Goal: Task Accomplishment & Management: Manage account settings

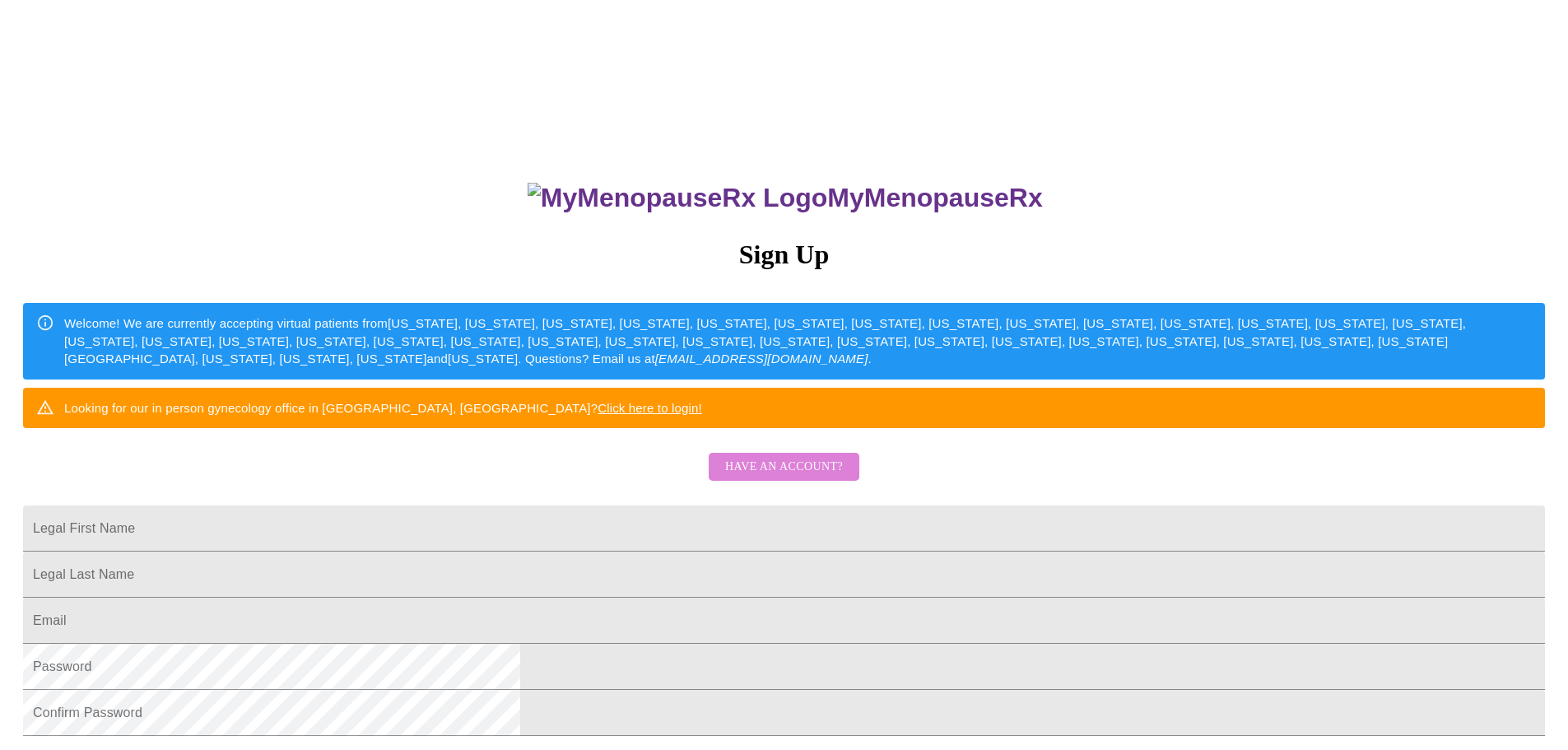
click at [793, 478] on span "Have an account?" at bounding box center [784, 467] width 118 height 21
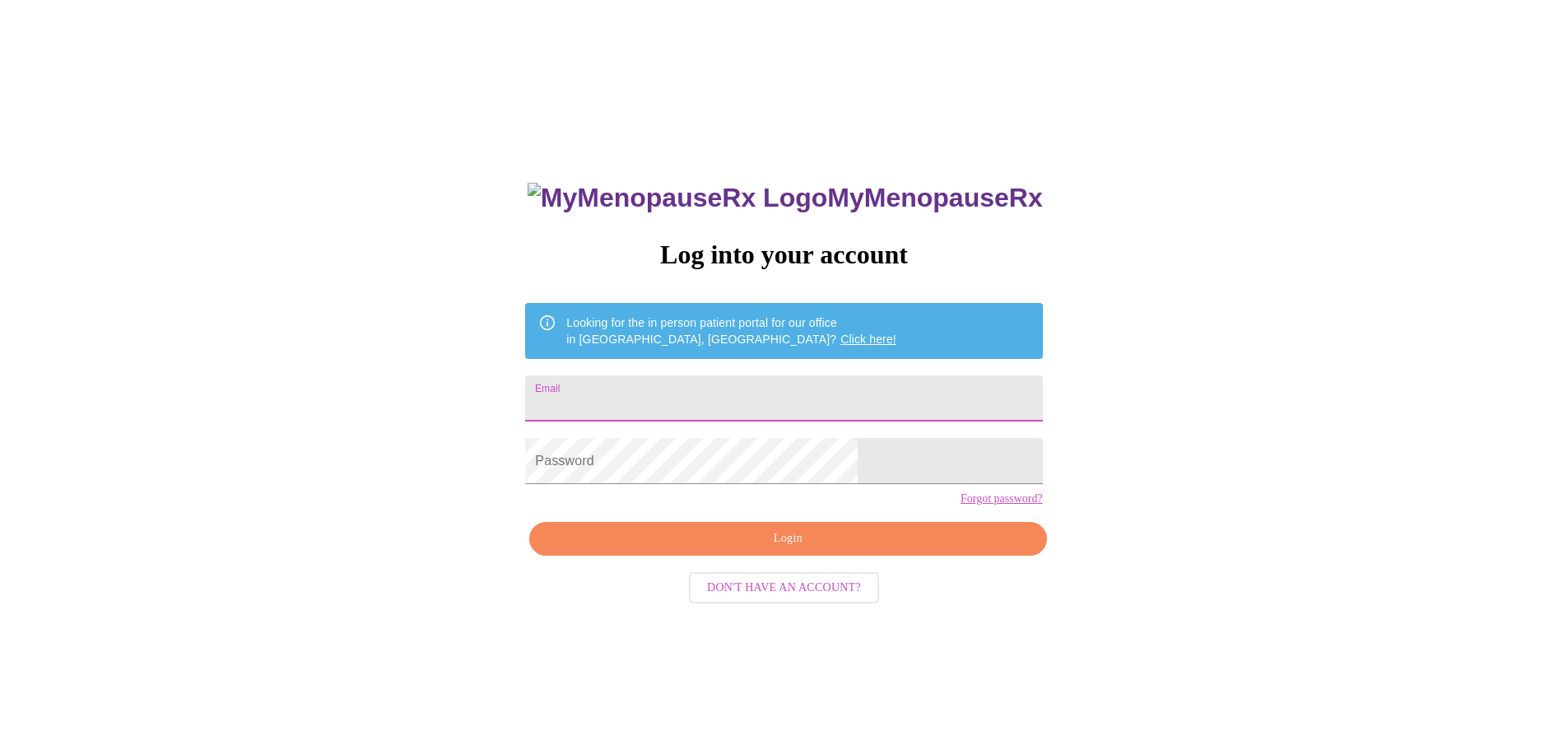
click at [741, 380] on input "Email" at bounding box center [784, 398] width 517 height 47
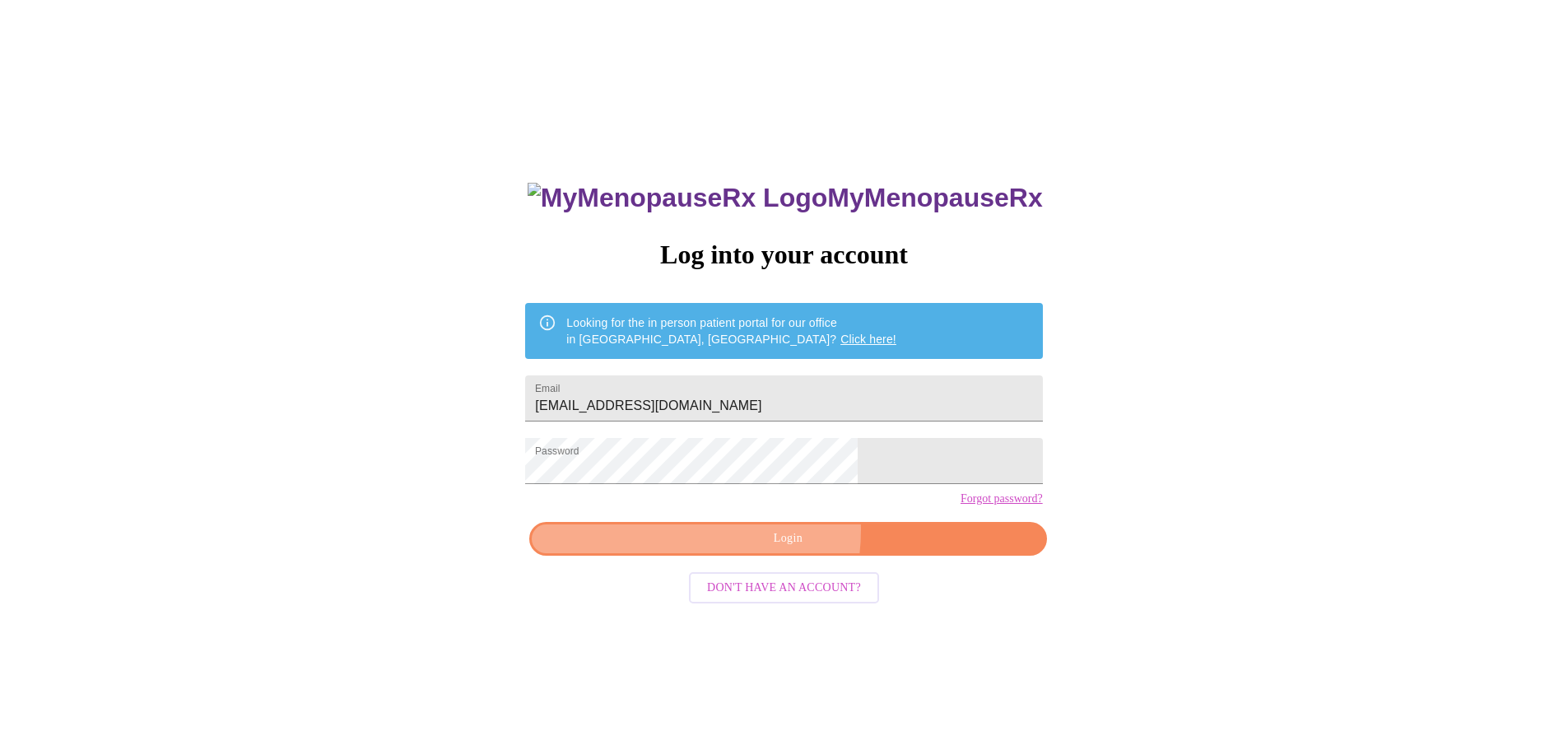
click at [757, 549] on span "Login" at bounding box center [787, 538] width 479 height 21
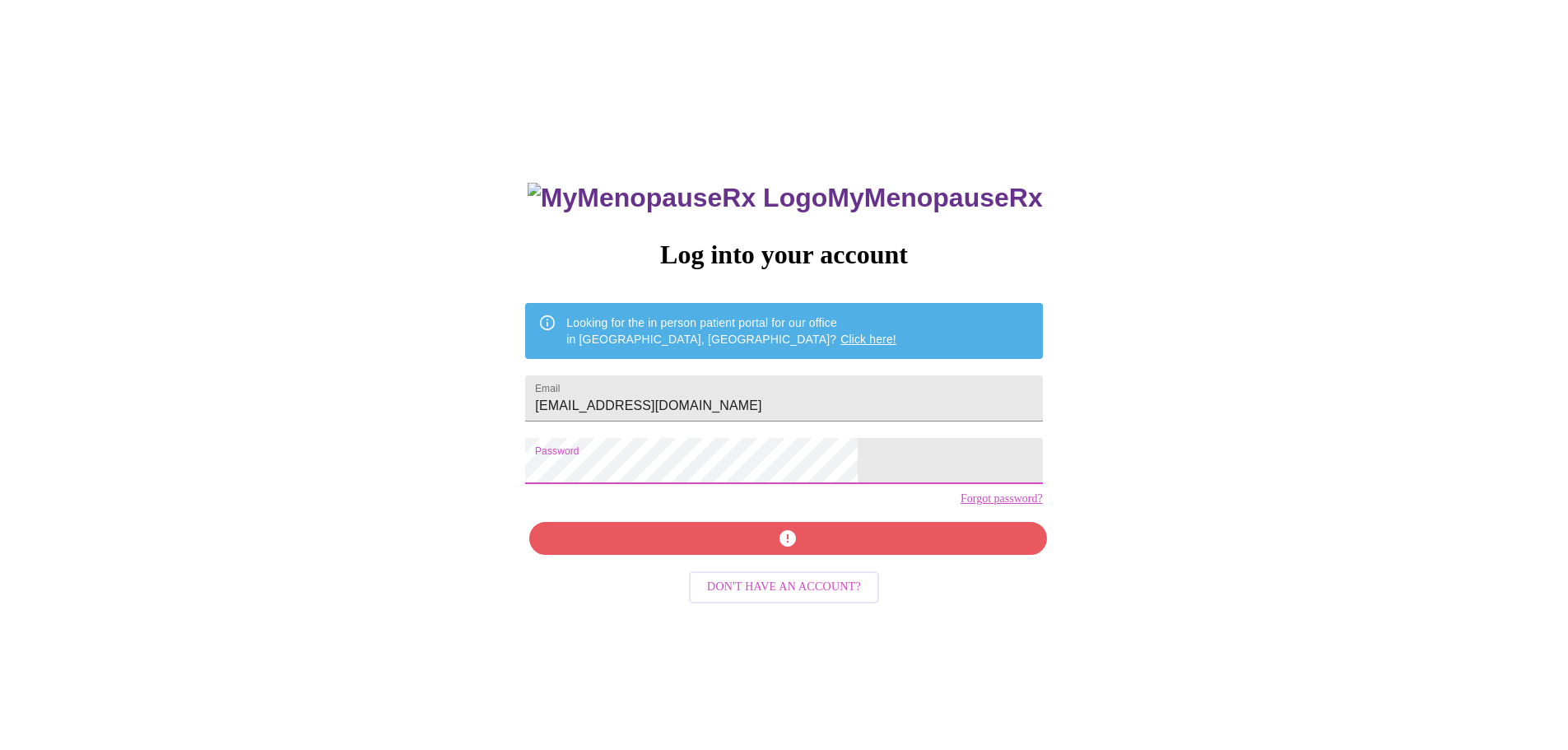
click at [501, 464] on div "MyMenopauseRx Log into your account Looking for the in person patient portal fo…" at bounding box center [784, 456] width 1555 height 899
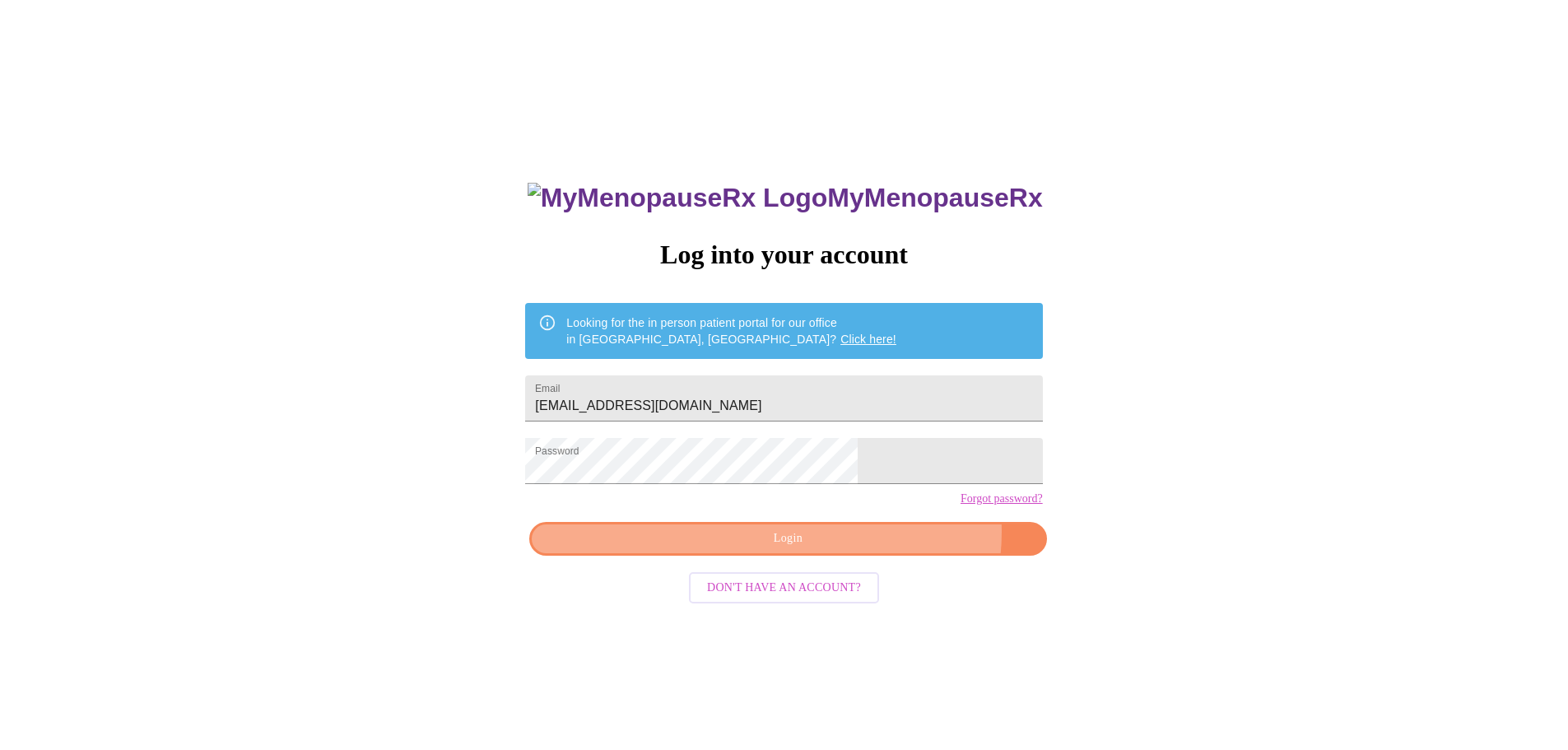
click at [859, 549] on span "Login" at bounding box center [787, 538] width 479 height 21
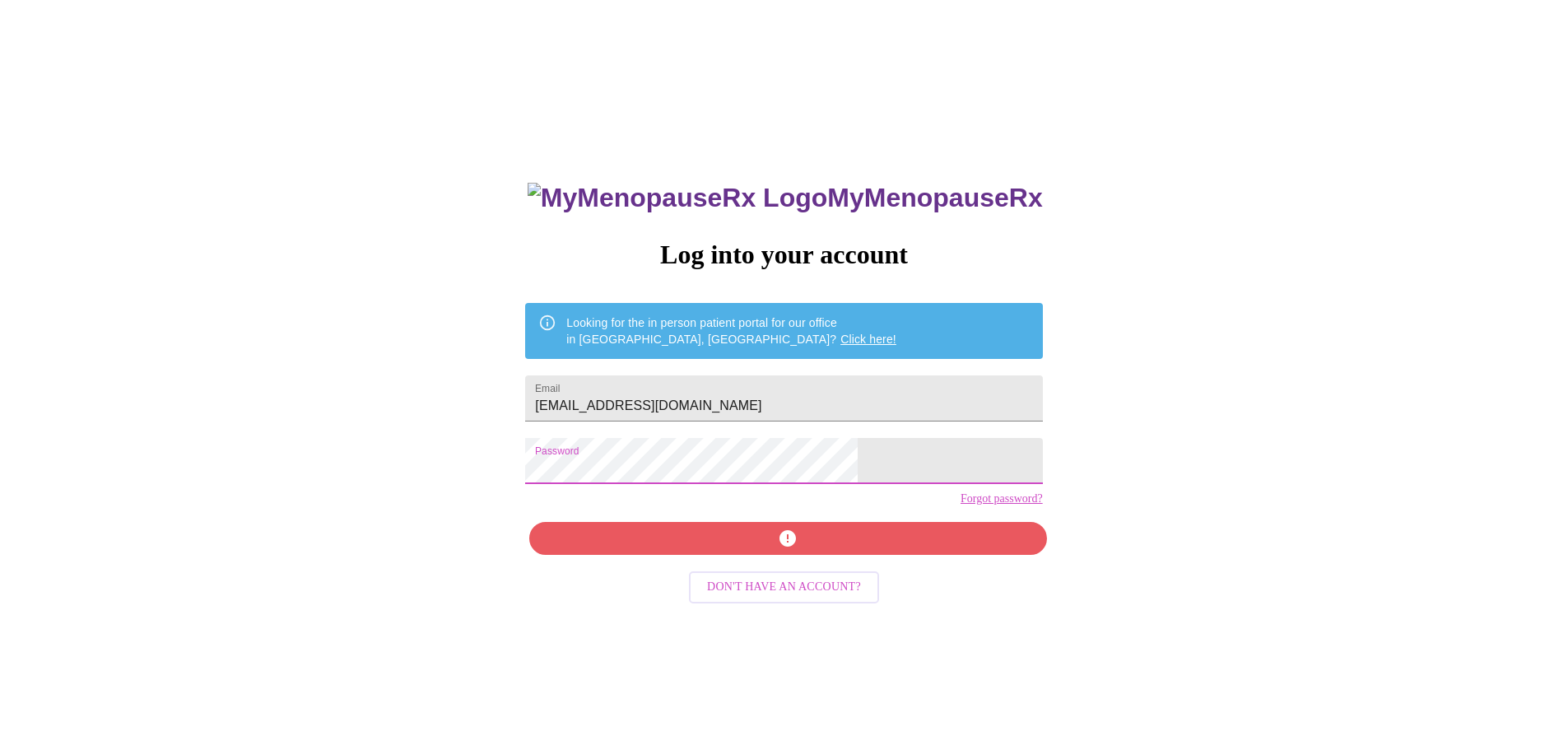
click at [444, 435] on div "MyMenopauseRx Log into your account Looking for the in person patient portal fo…" at bounding box center [784, 456] width 1555 height 899
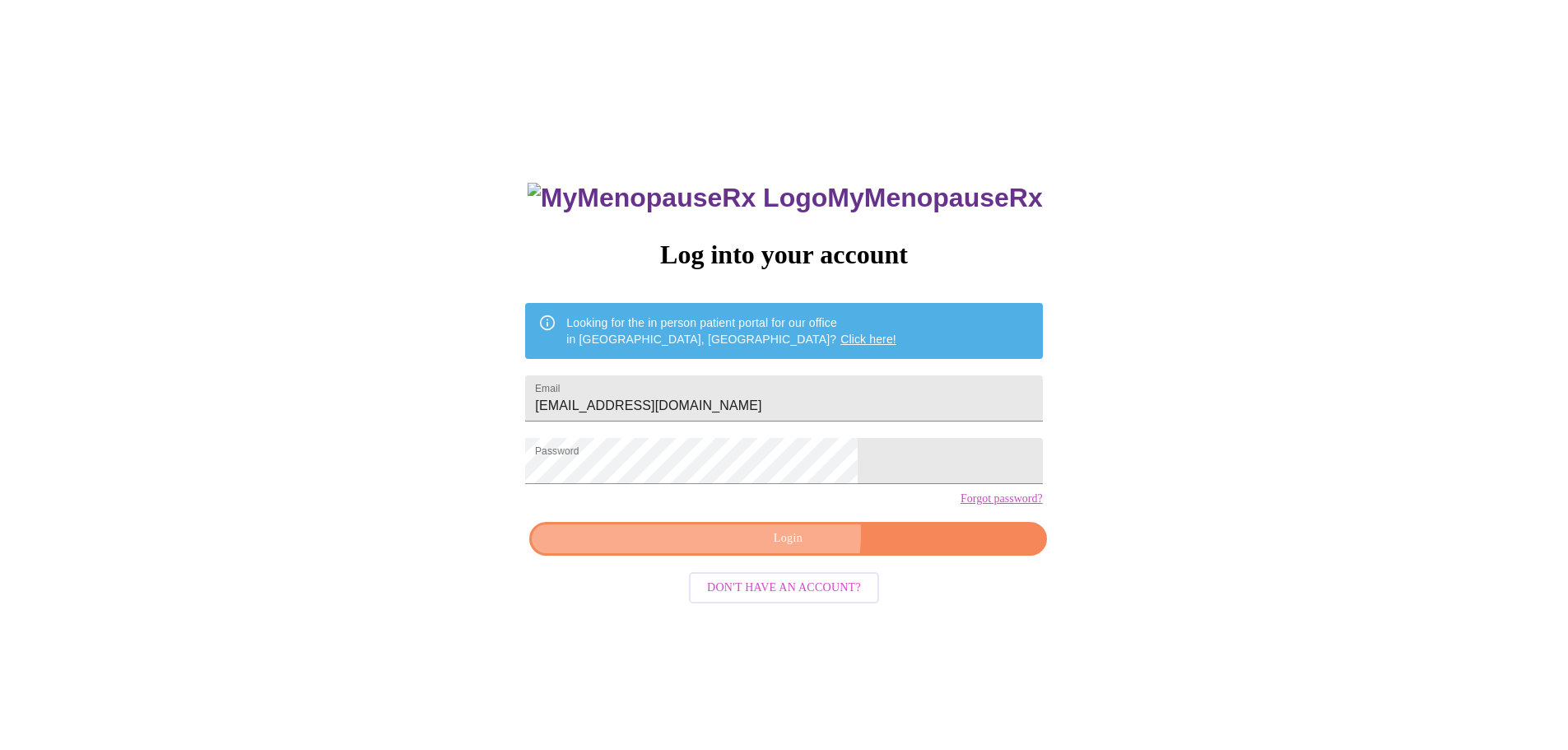
click at [768, 549] on span "Login" at bounding box center [787, 538] width 479 height 21
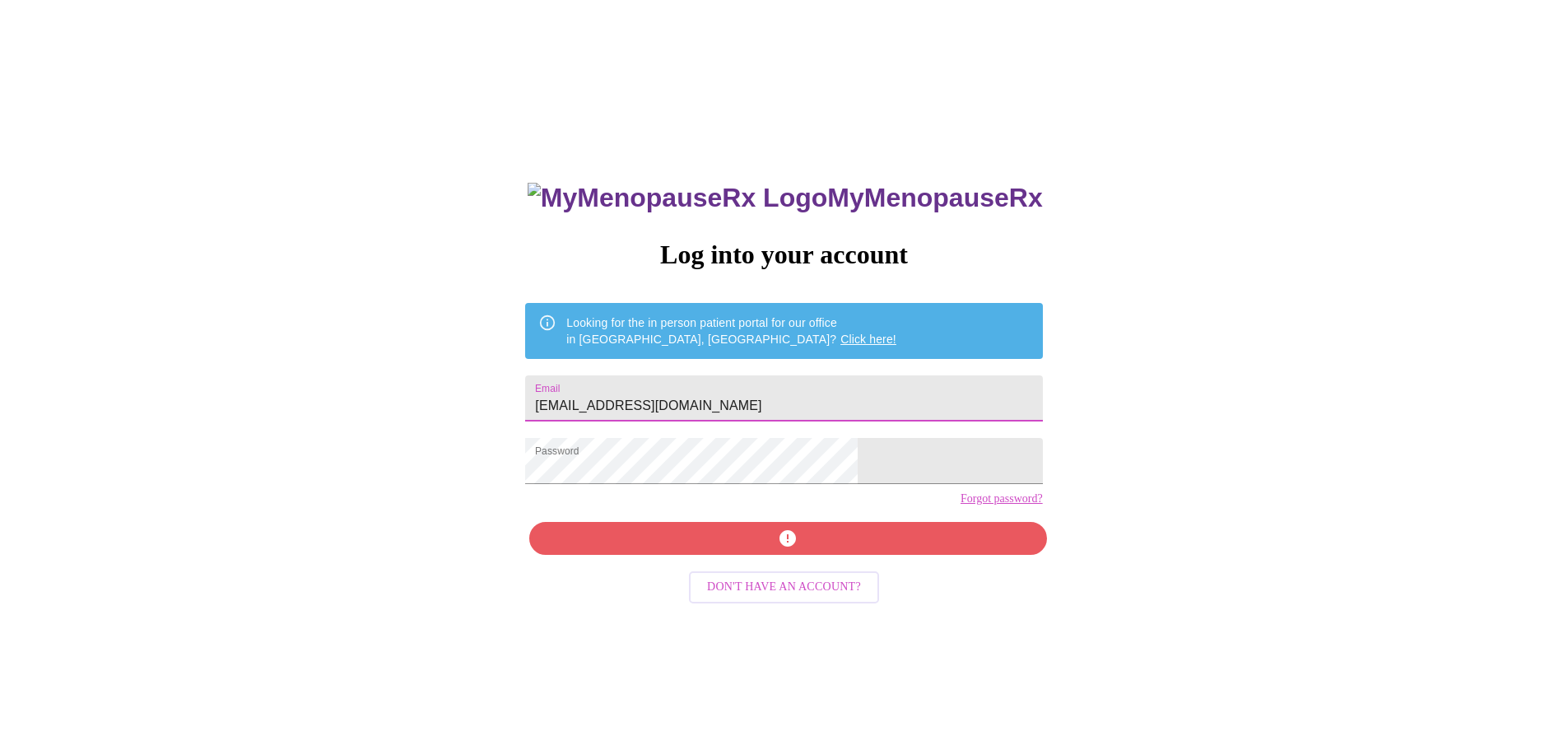
drag, startPoint x: 796, startPoint y: 406, endPoint x: 454, endPoint y: 375, distance: 343.4
click at [454, 375] on div "MyMenopauseRx Log into your account Looking for the in person patient portal fo…" at bounding box center [784, 456] width 1555 height 899
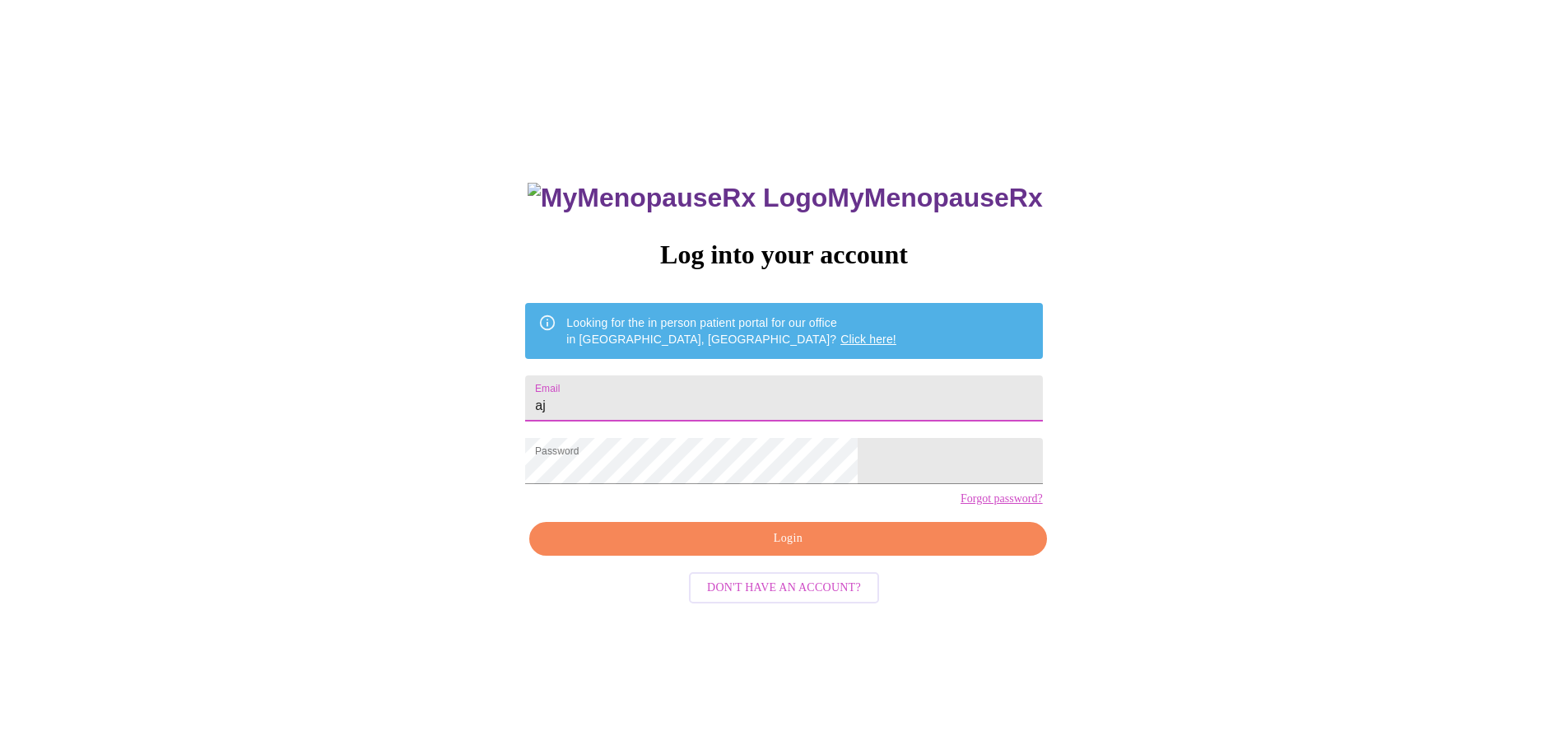
type input "a"
type input "ajenca@silvercross.org"
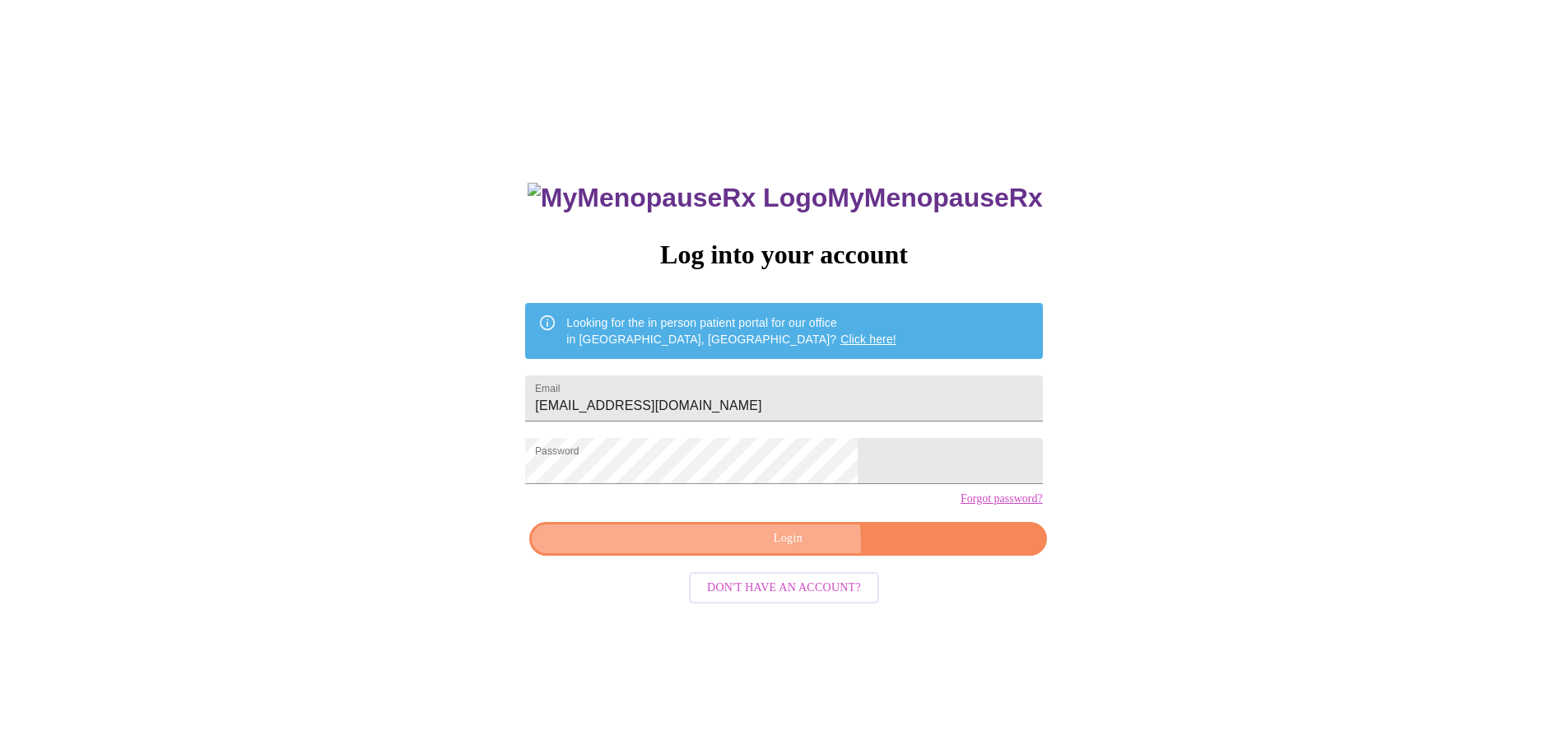
click at [731, 549] on span "Login" at bounding box center [787, 538] width 479 height 21
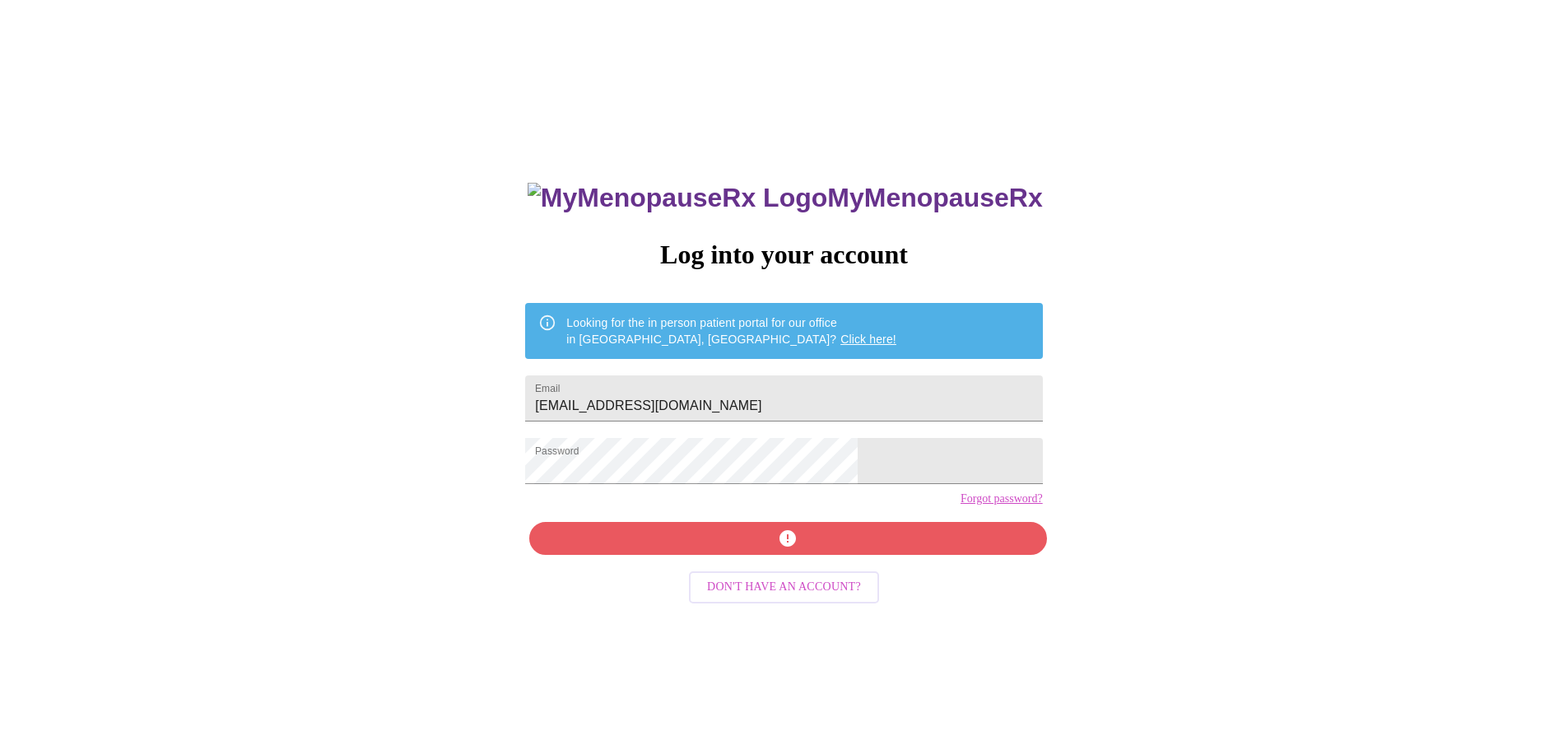
click at [960, 505] on link "Forgot password?" at bounding box center [1001, 498] width 83 height 13
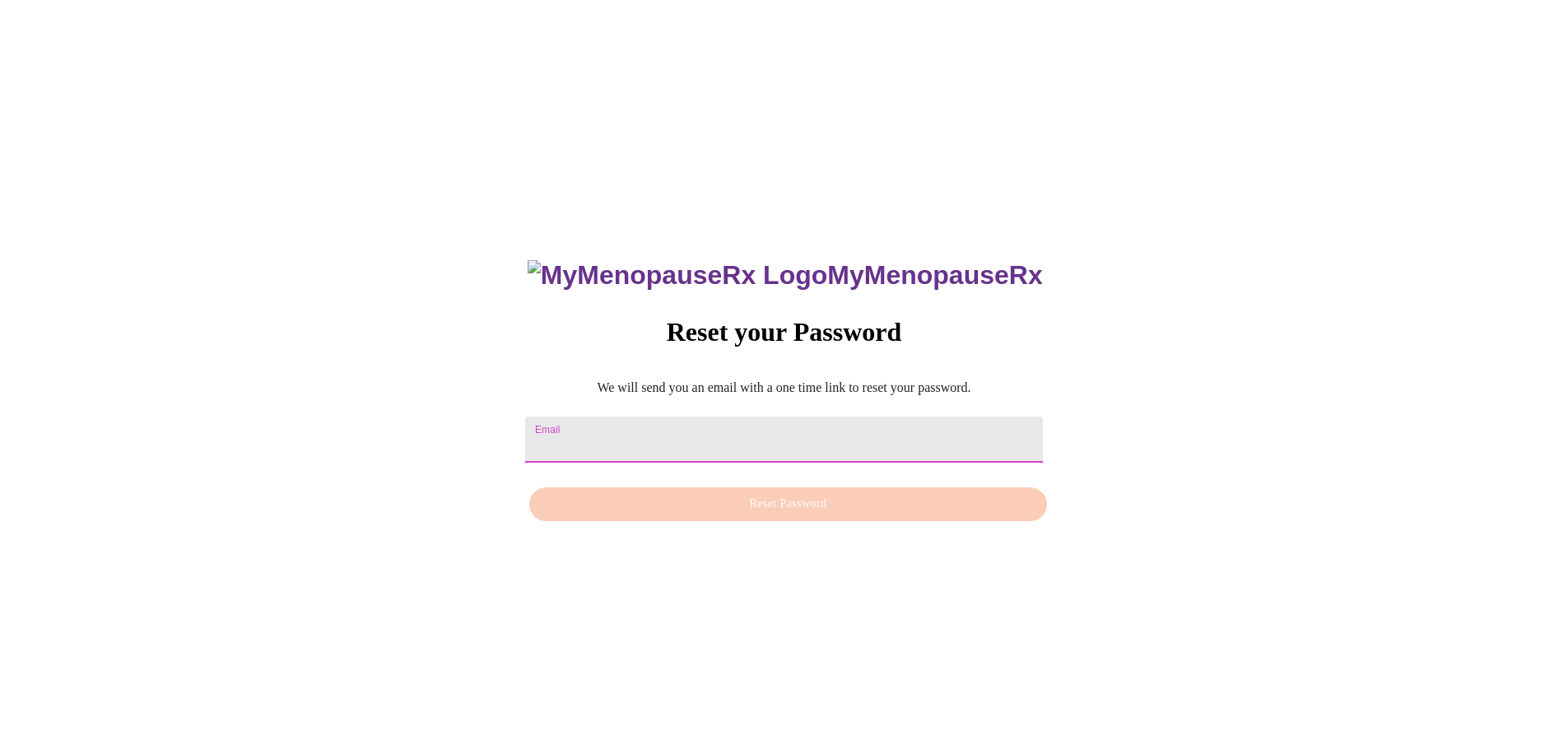
click at [661, 437] on input "Email" at bounding box center [784, 440] width 517 height 47
type input "ajenca@silvercross.org"
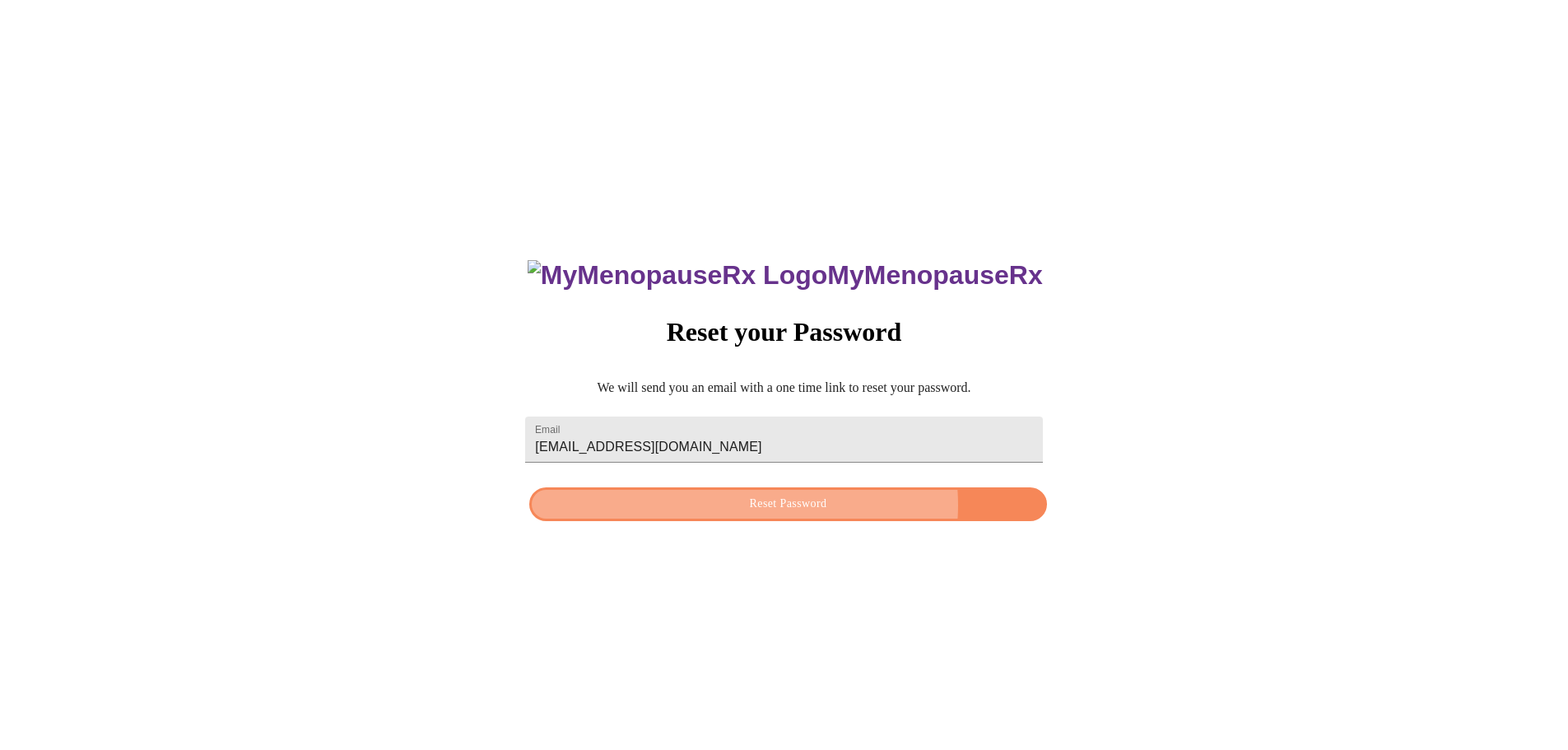
click at [800, 508] on span "Reset Password" at bounding box center [787, 504] width 479 height 21
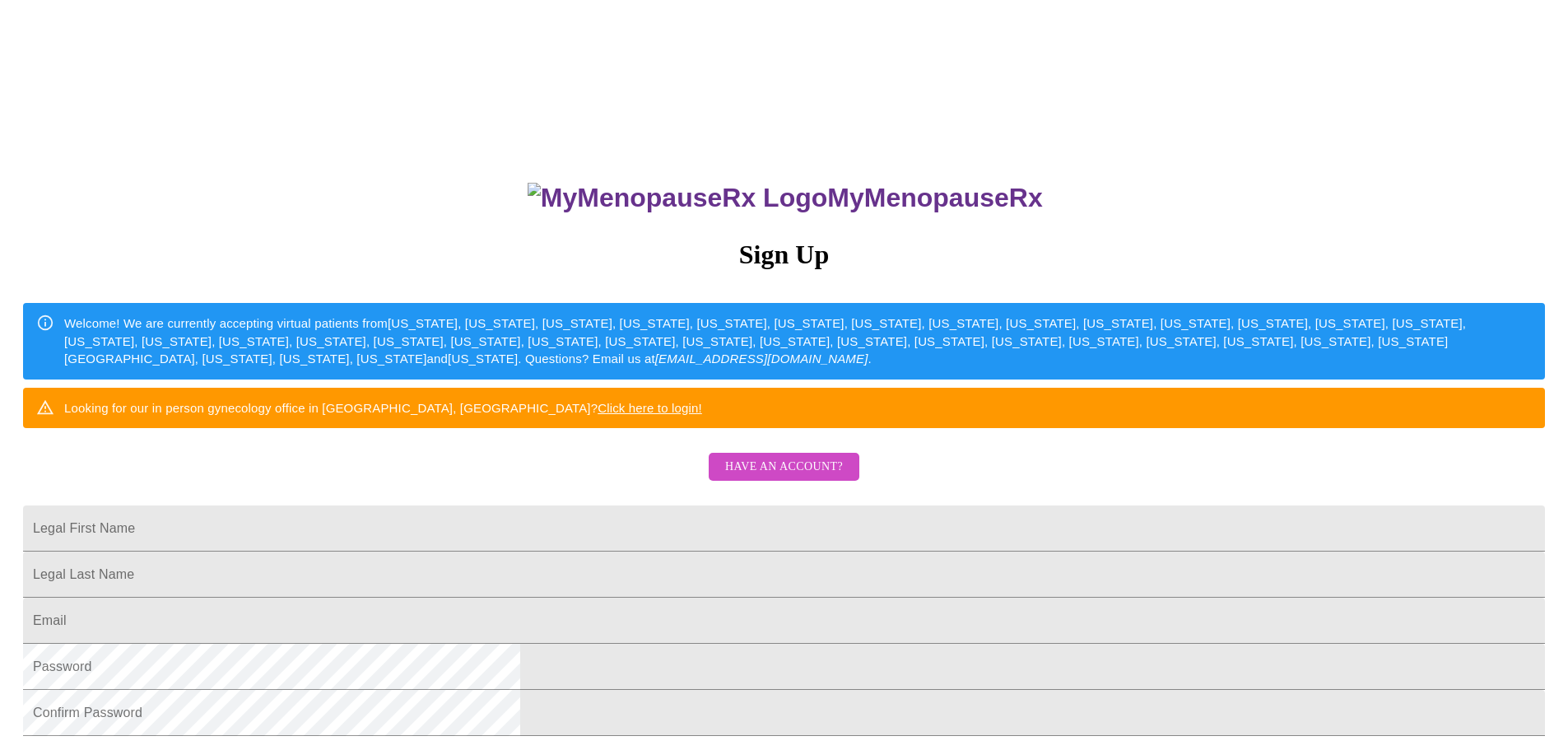
click at [812, 478] on span "Have an account?" at bounding box center [784, 467] width 118 height 21
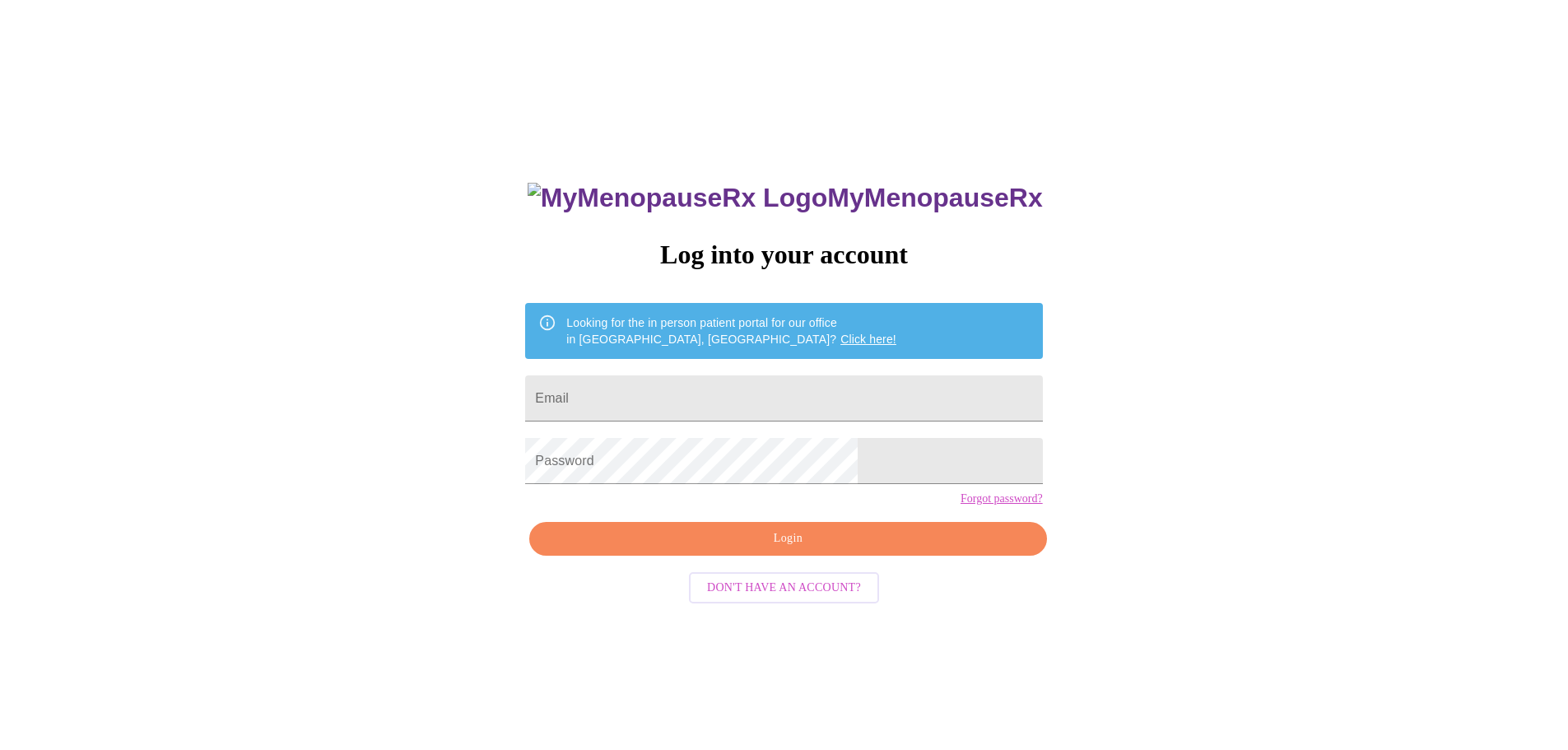
click at [841, 332] on link "Click here!" at bounding box center [868, 339] width 56 height 13
